Goal: Information Seeking & Learning: Understand process/instructions

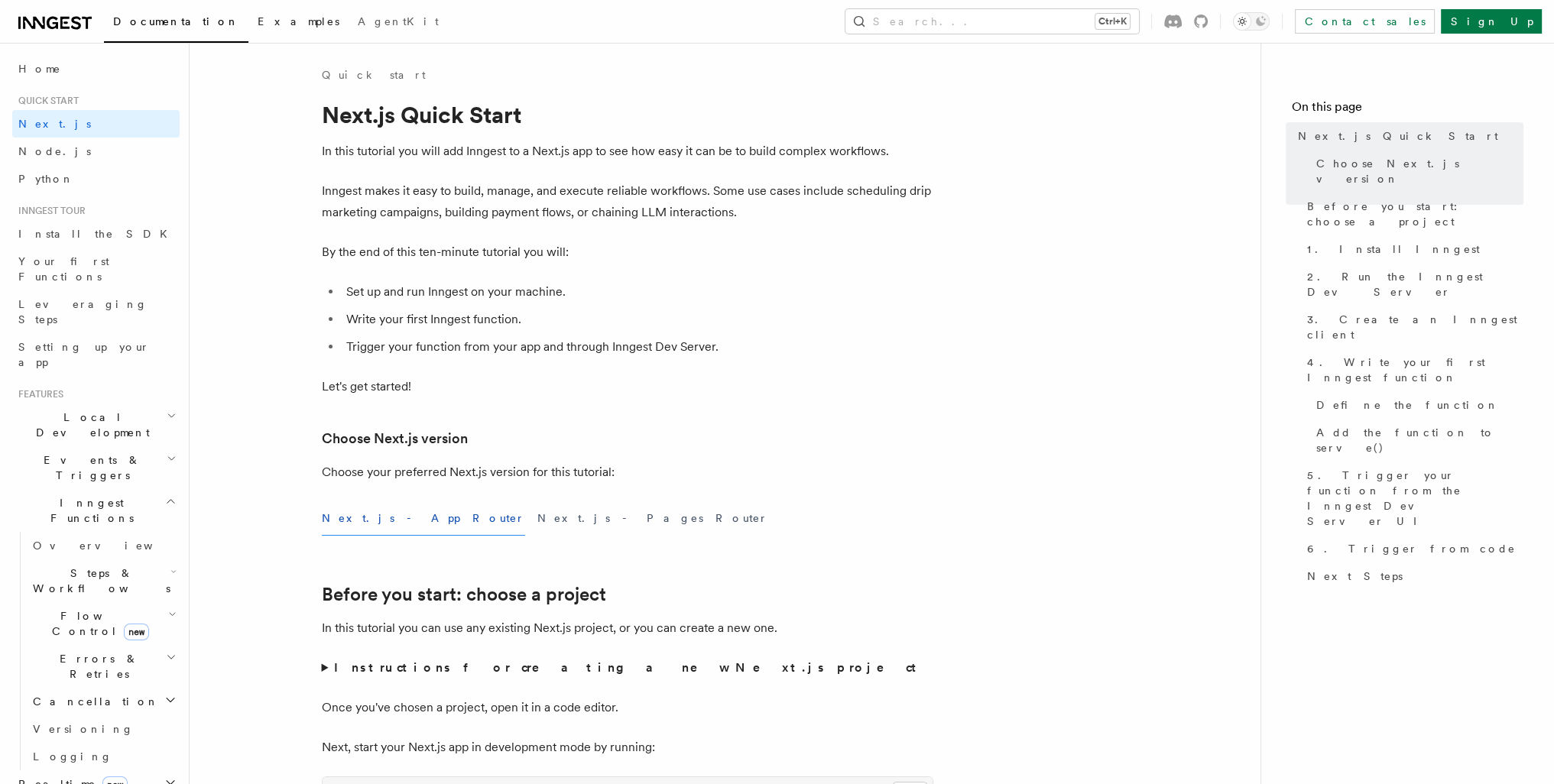
click at [249, 10] on link "Examples" at bounding box center [299, 22] width 100 height 37
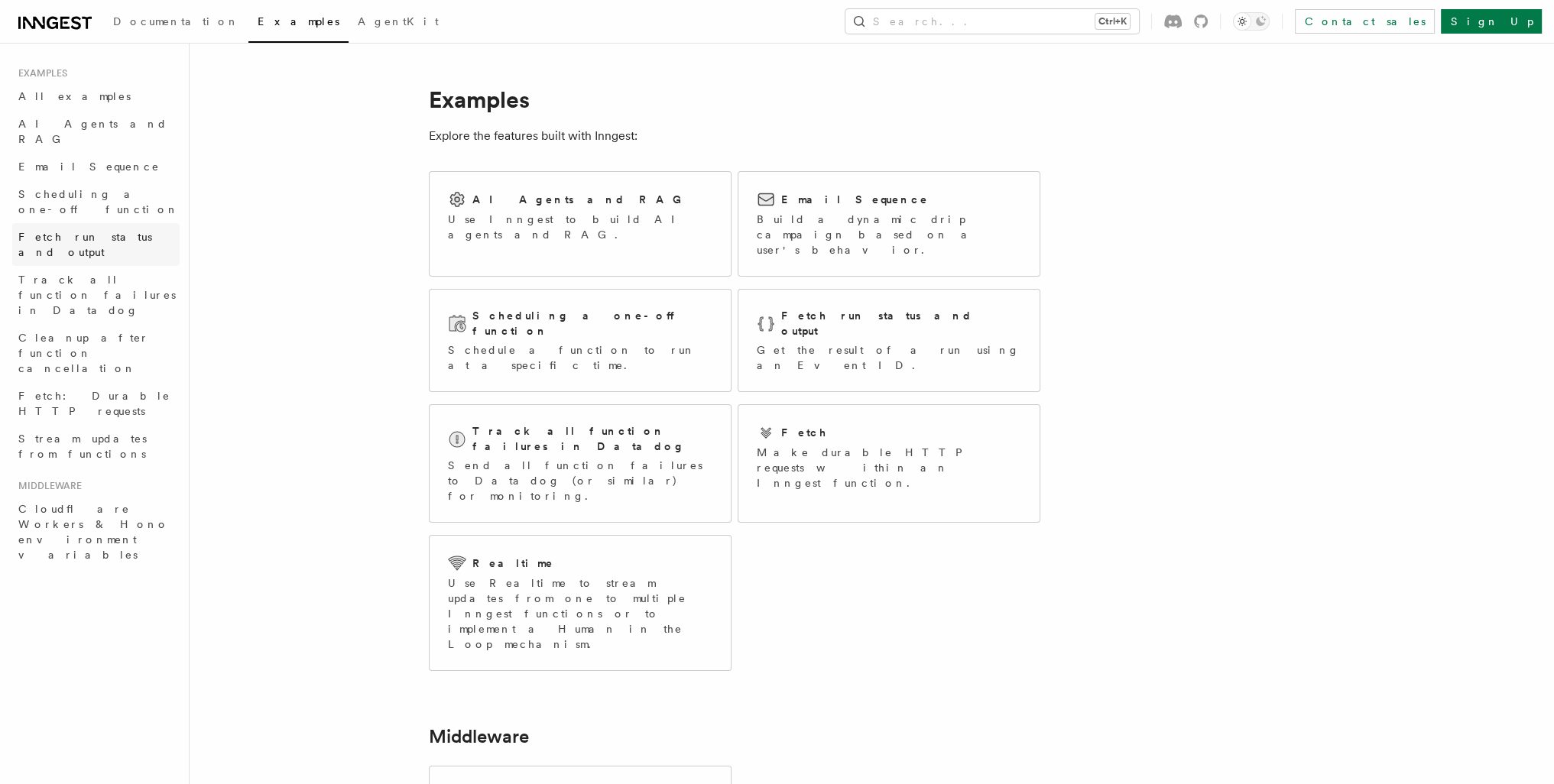
click at [110, 231] on span "Fetch run status and output" at bounding box center [85, 245] width 134 height 28
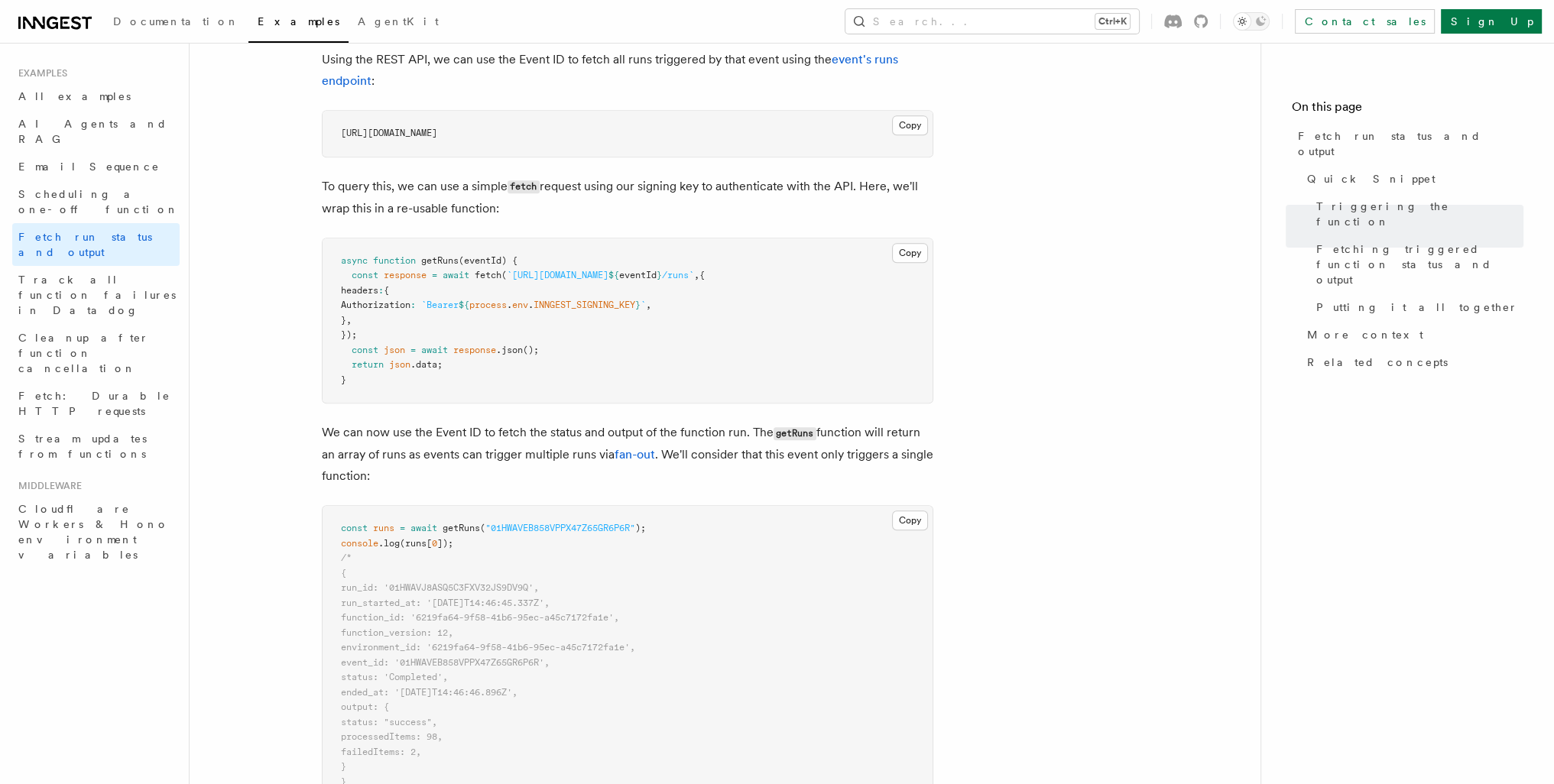
scroll to position [1223, 0]
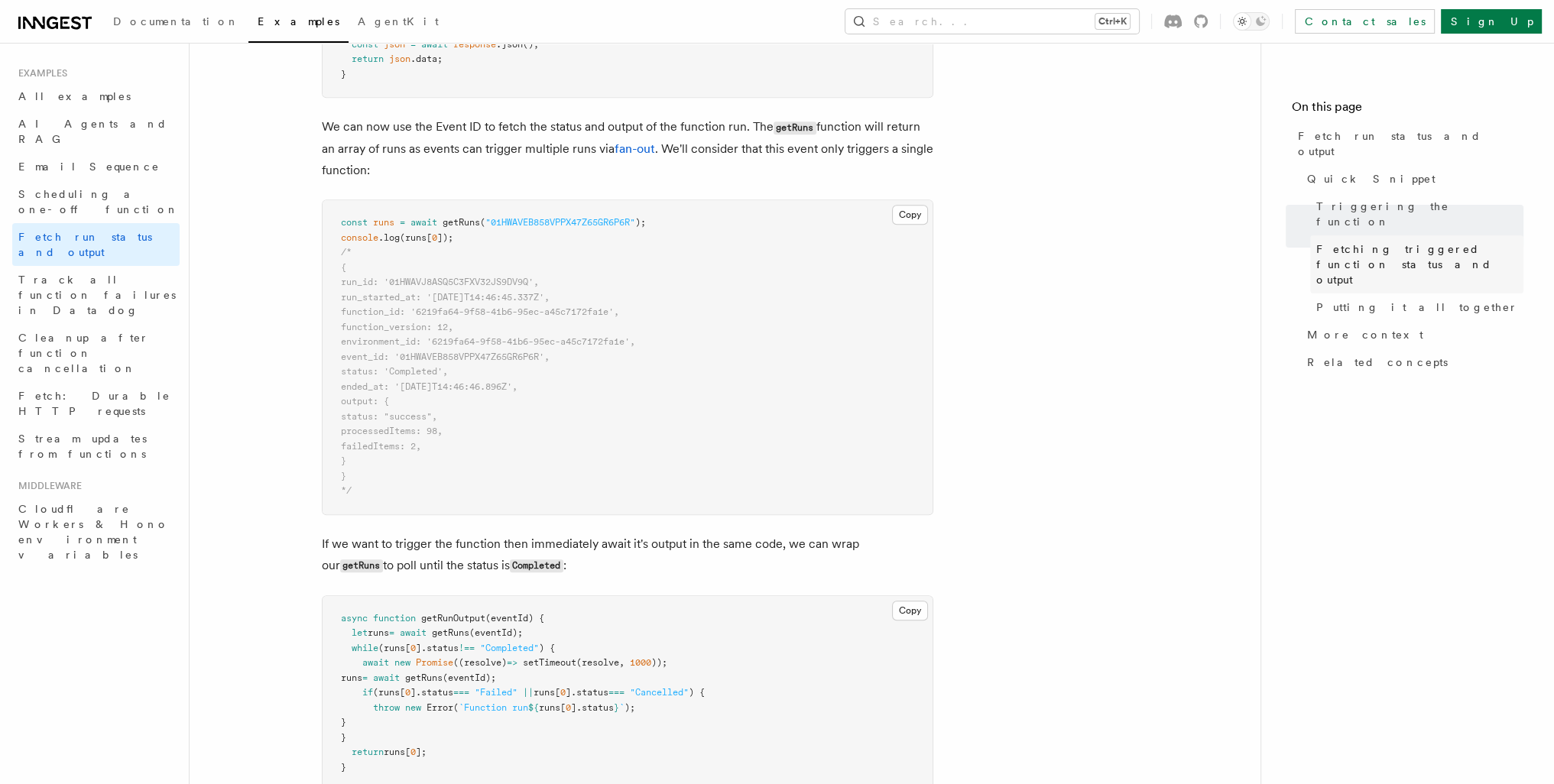
click at [1380, 241] on span "Fetching triggered function status and output" at bounding box center [1420, 264] width 207 height 46
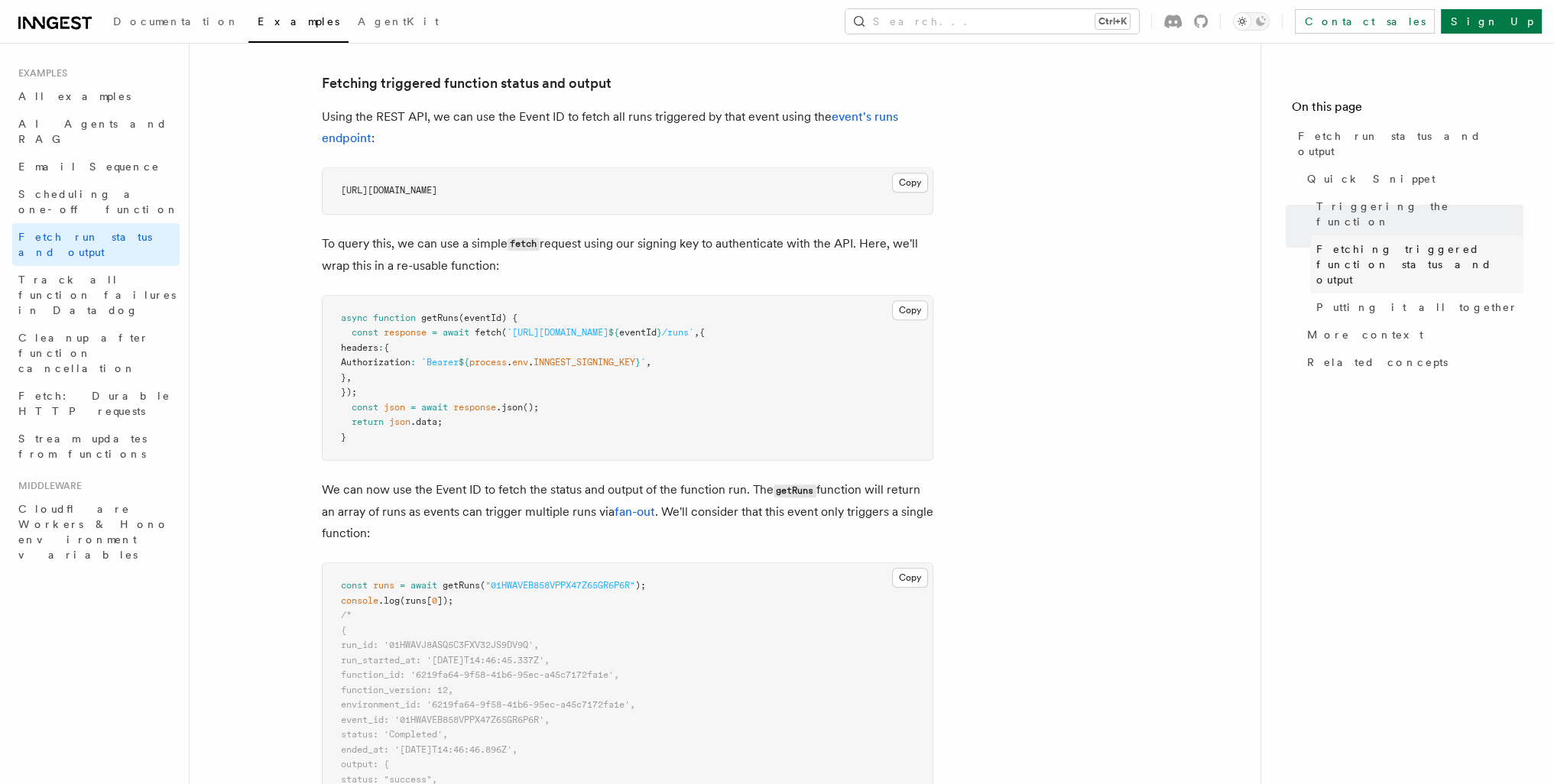
scroll to position [859, 0]
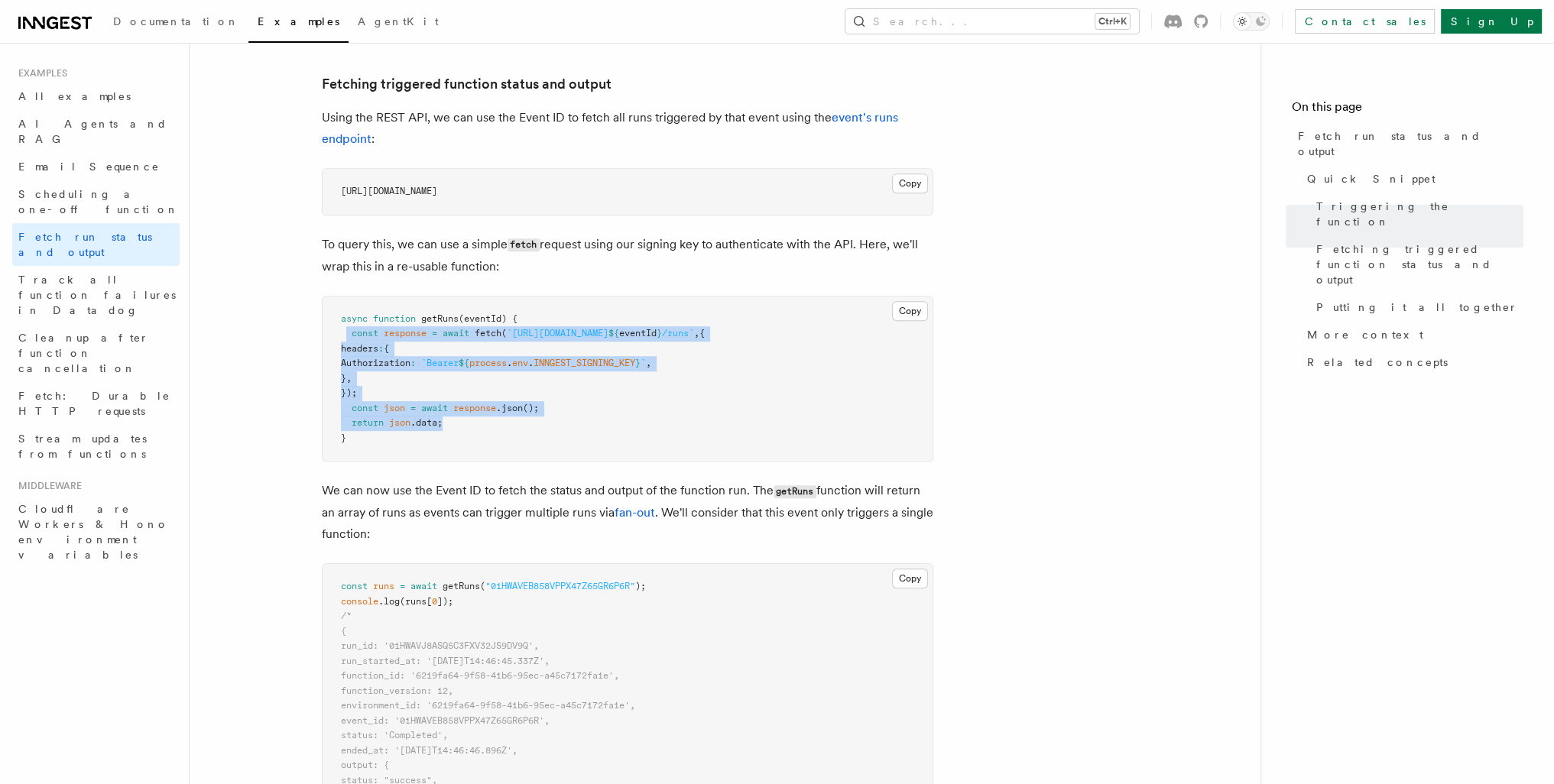
drag, startPoint x: 468, startPoint y: 425, endPoint x: 349, endPoint y: 329, distance: 152.9
click at [349, 329] on pre "async function getRuns (eventId) { const response = await fetch ( `[URL][DOMAIN…" at bounding box center [627, 379] width 610 height 165
copy code "const response = await fetch ( `[URL][DOMAIN_NAME] ${ eventId } /runs` , { head…"
